Goal: Transaction & Acquisition: Subscribe to service/newsletter

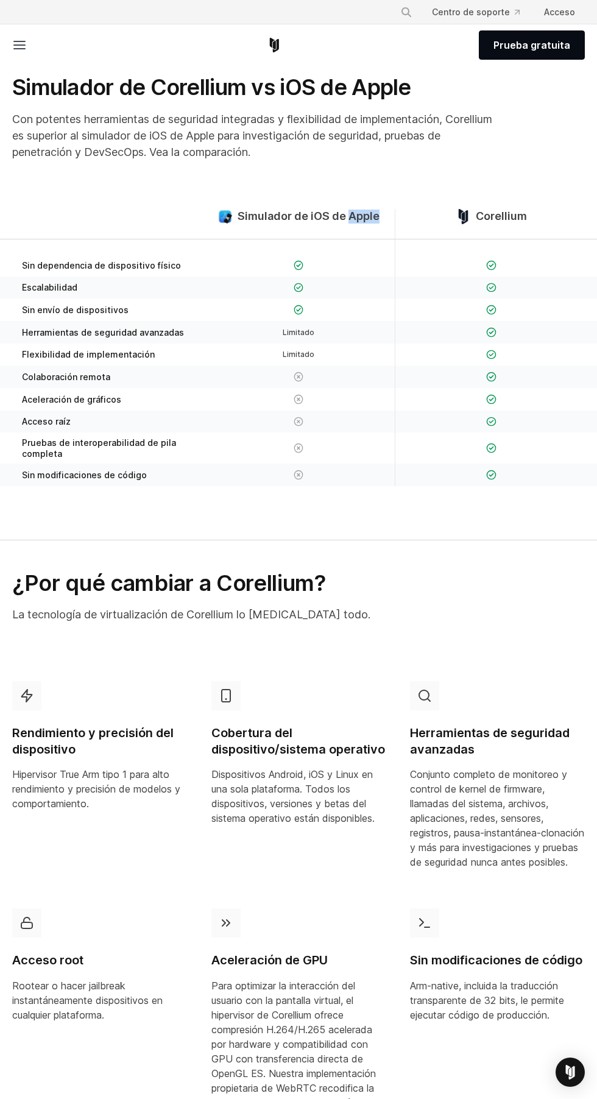
click at [300, 336] on font "Limitado" at bounding box center [299, 332] width 32 height 9
click at [345, 230] on div "Simulador de iOS de Apple" at bounding box center [298, 224] width 192 height 30
click at [55, 44] on span at bounding box center [41, 45] width 58 height 15
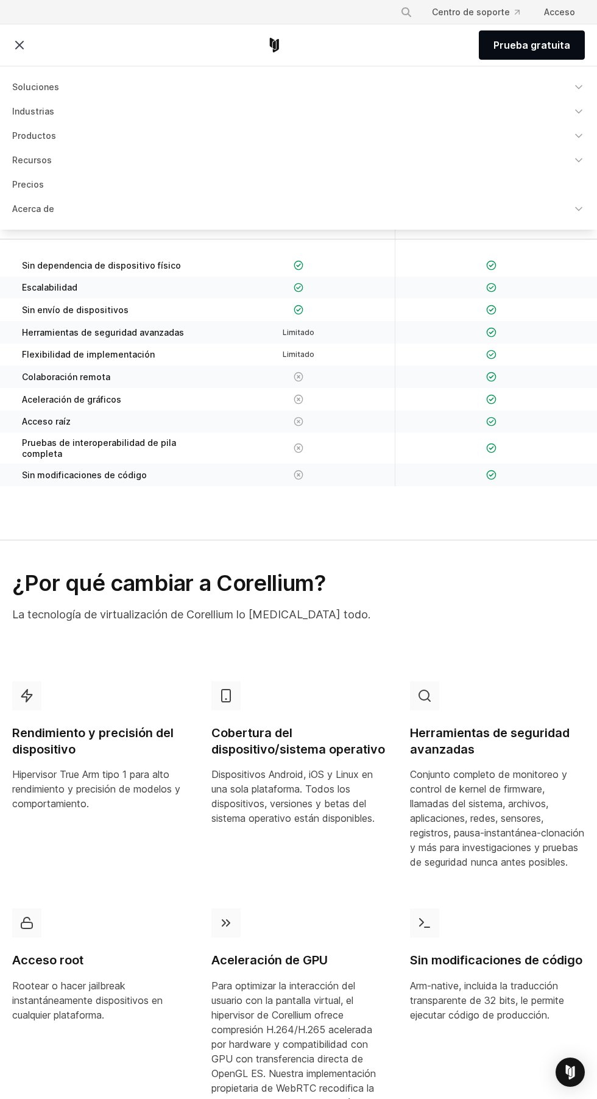
click at [19, 49] on icon at bounding box center [19, 45] width 15 height 15
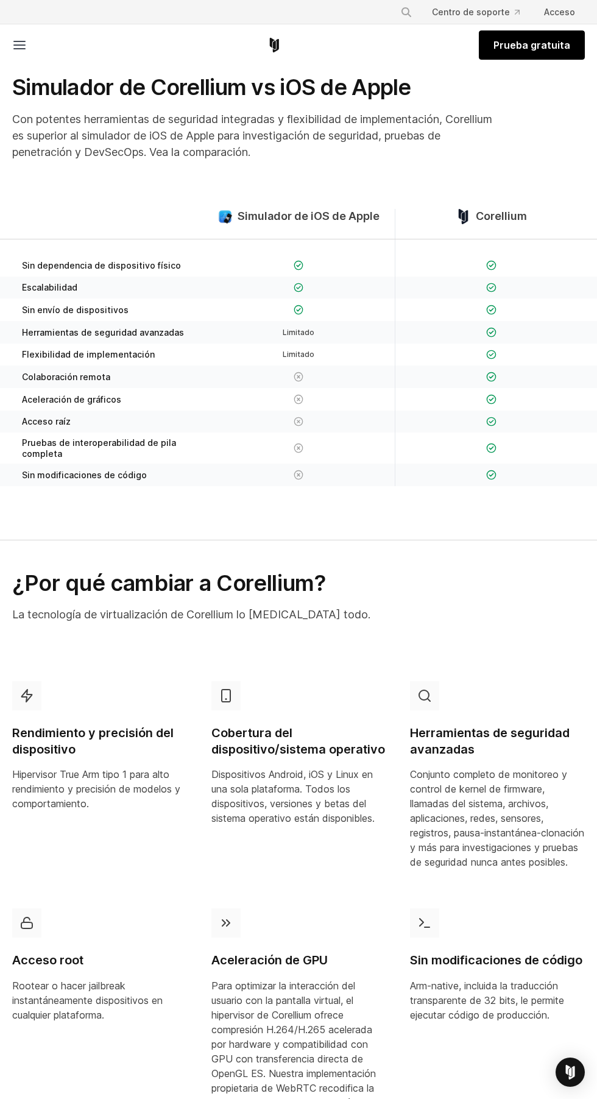
click at [563, 54] on link "Prueba gratuita" at bounding box center [532, 44] width 106 height 29
